Goal: Task Accomplishment & Management: Manage account settings

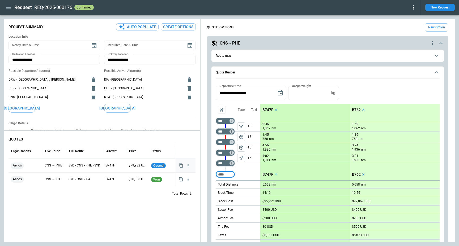
click at [19, 169] on div "Aerios" at bounding box center [26, 165] width 30 height 9
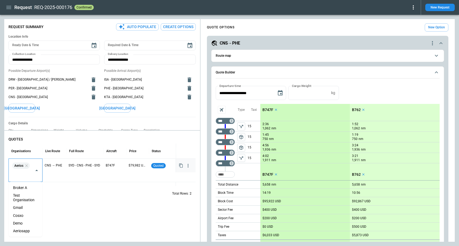
click at [27, 174] on input "text" at bounding box center [21, 174] width 21 height 9
click at [80, 210] on div "QUOTES Organisations Live Route Full Route Aircraft Price Status Aerios ​ CNS →…" at bounding box center [102, 187] width 196 height 109
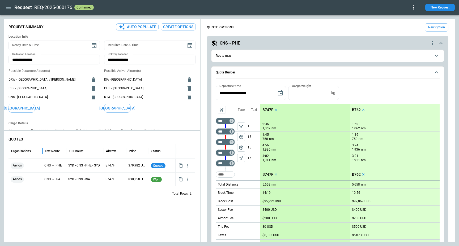
click at [42, 153] on div at bounding box center [42, 151] width 3 height 15
drag, startPoint x: 78, startPoint y: 151, endPoint x: 81, endPoint y: 150, distance: 3.6
click at [188, 164] on icon "button" at bounding box center [187, 165] width 1 height 3
click at [164, 205] on div "Only draft quotes can be deleted" at bounding box center [171, 202] width 47 height 6
click at [166, 209] on div at bounding box center [229, 123] width 459 height 246
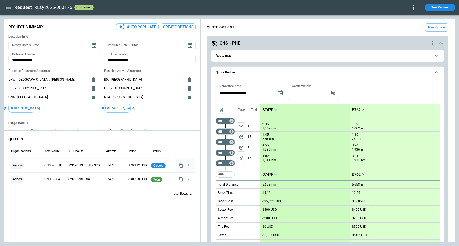
click at [187, 166] on icon "button" at bounding box center [187, 165] width 5 height 5
click at [177, 184] on li "View Quote Details" at bounding box center [171, 184] width 42 height 8
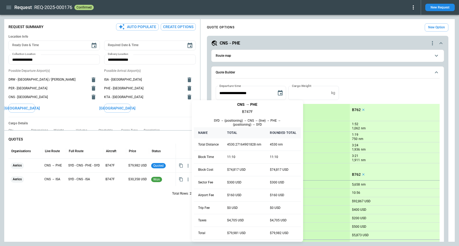
click at [165, 211] on div at bounding box center [229, 123] width 459 height 246
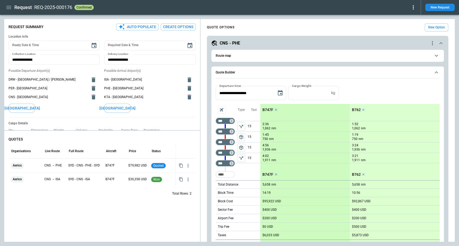
click at [165, 211] on div "QUOTES Organisations Live Route Full Route Aircraft Price Status Aerios CNS → P…" at bounding box center [102, 187] width 196 height 109
